Goal: Task Accomplishment & Management: Use online tool/utility

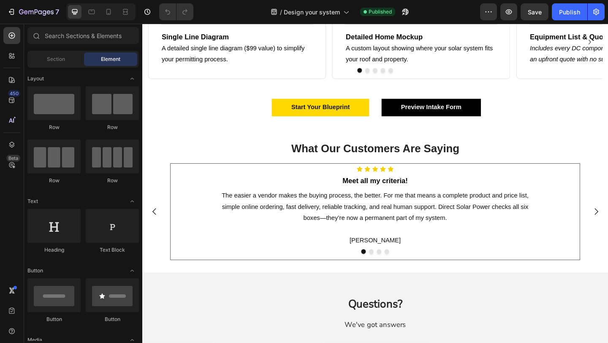
scroll to position [493, 0]
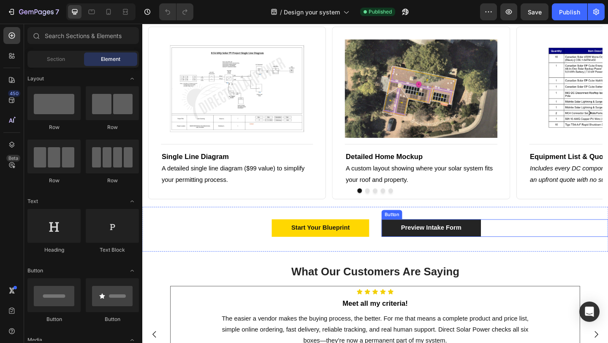
click at [415, 245] on link "Preview Intake Form" at bounding box center [457, 245] width 108 height 19
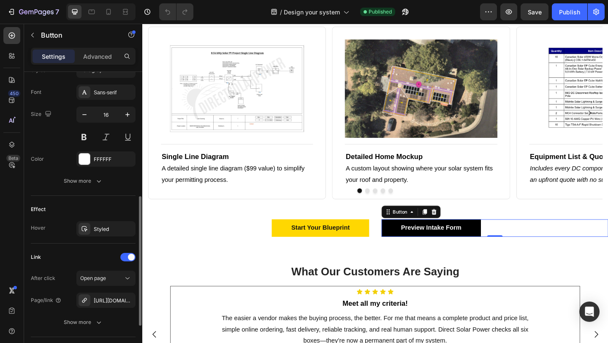
scroll to position [377, 0]
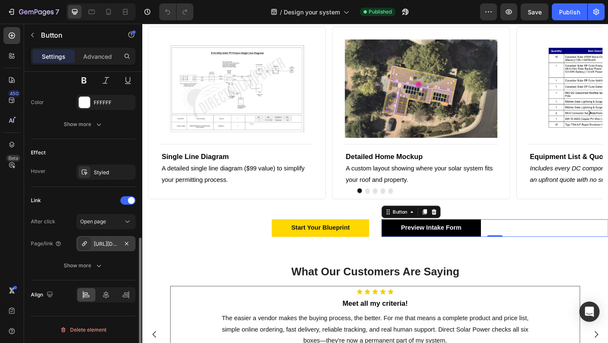
click at [109, 249] on div "[URL][DOMAIN_NAME]" at bounding box center [105, 243] width 59 height 15
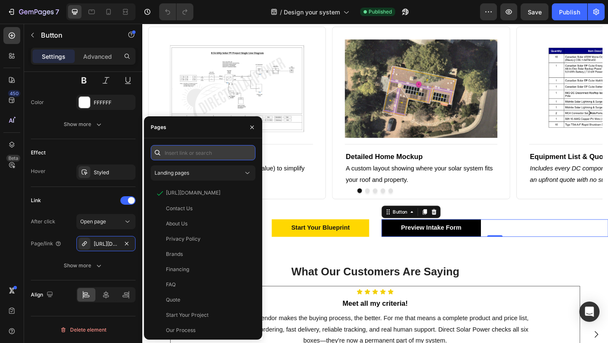
click at [195, 150] on input "text" at bounding box center [203, 152] width 105 height 15
paste input "[URL][DOMAIN_NAME]"
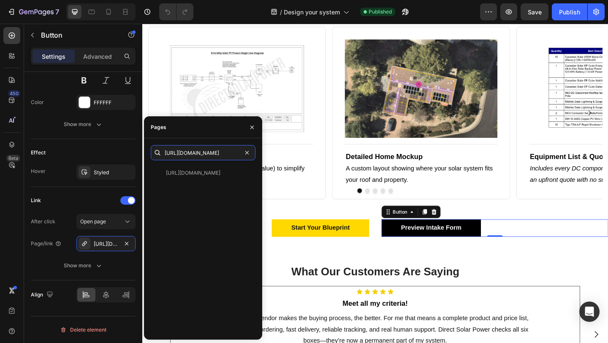
type input "[URL][DOMAIN_NAME]"
click at [197, 182] on div "[URL][DOMAIN_NAME] View" at bounding box center [203, 248] width 105 height 167
click at [200, 174] on div "[URL][DOMAIN_NAME]" at bounding box center [193, 173] width 54 height 8
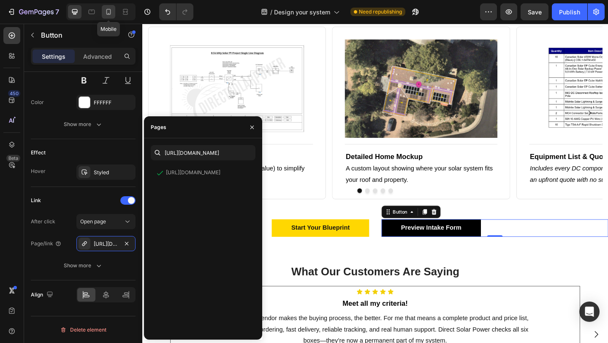
click at [114, 11] on div at bounding box center [109, 12] width 14 height 14
type input "14"
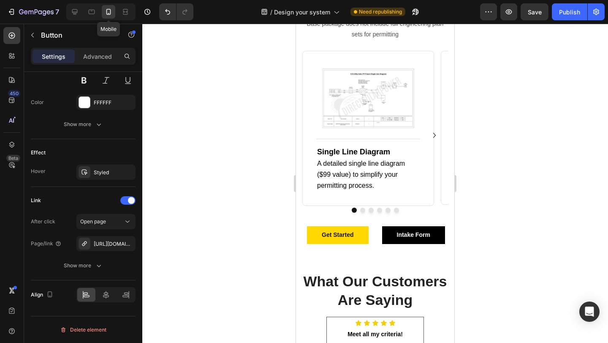
scroll to position [464, 0]
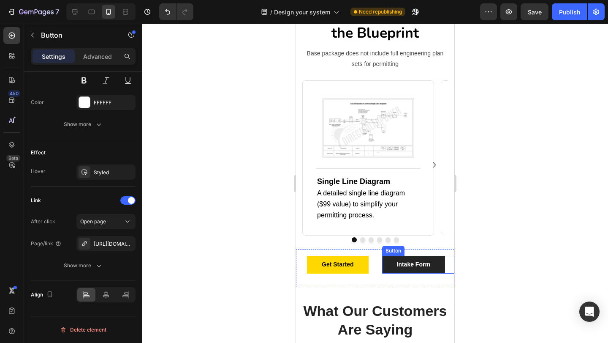
click at [393, 266] on link "Intake Form" at bounding box center [413, 264] width 63 height 17
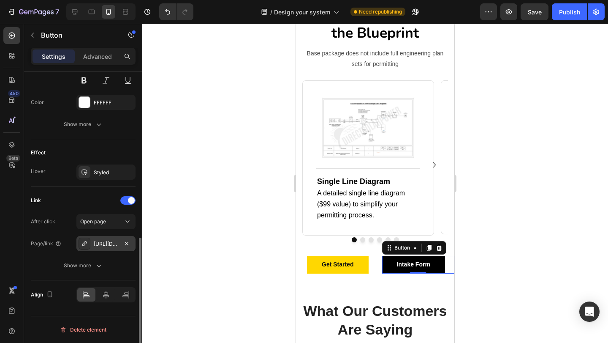
click at [105, 242] on div "[URL][DOMAIN_NAME]" at bounding box center [106, 244] width 25 height 8
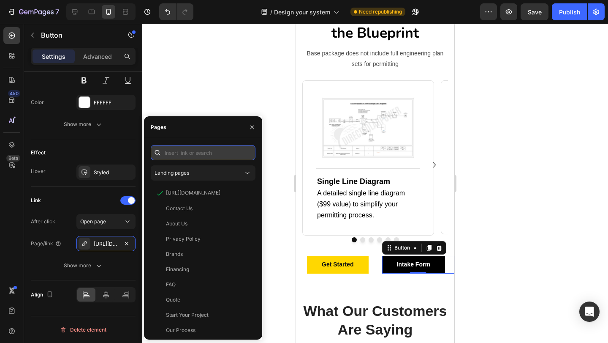
click at [211, 153] on input "text" at bounding box center [203, 152] width 105 height 15
paste input "[URL][DOMAIN_NAME]"
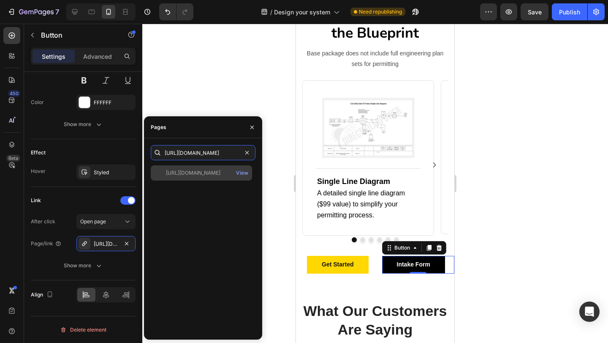
type input "[URL][DOMAIN_NAME]"
click at [187, 170] on div "[URL][DOMAIN_NAME]" at bounding box center [193, 173] width 54 height 8
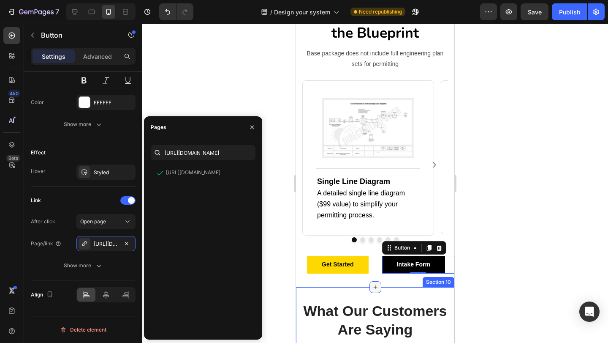
click at [381, 284] on div at bounding box center [376, 287] width 12 height 12
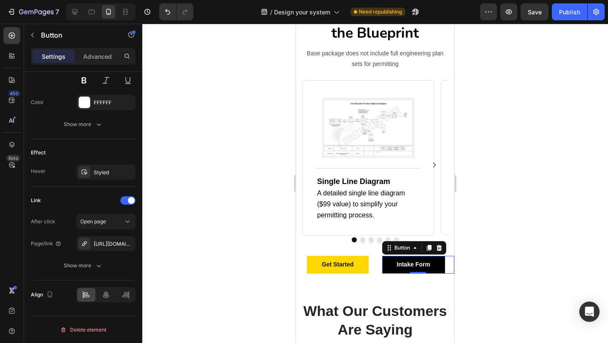
click at [569, 21] on div "7 Version history / Design your system Need republishing Preview Save Publish" at bounding box center [304, 12] width 608 height 24
click at [570, 15] on div "Publish" at bounding box center [569, 12] width 21 height 9
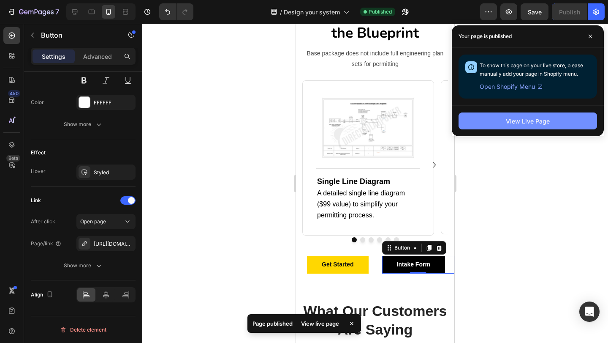
click at [488, 115] on button "View Live Page" at bounding box center [528, 120] width 139 height 17
